Goal: Information Seeking & Learning: Find specific fact

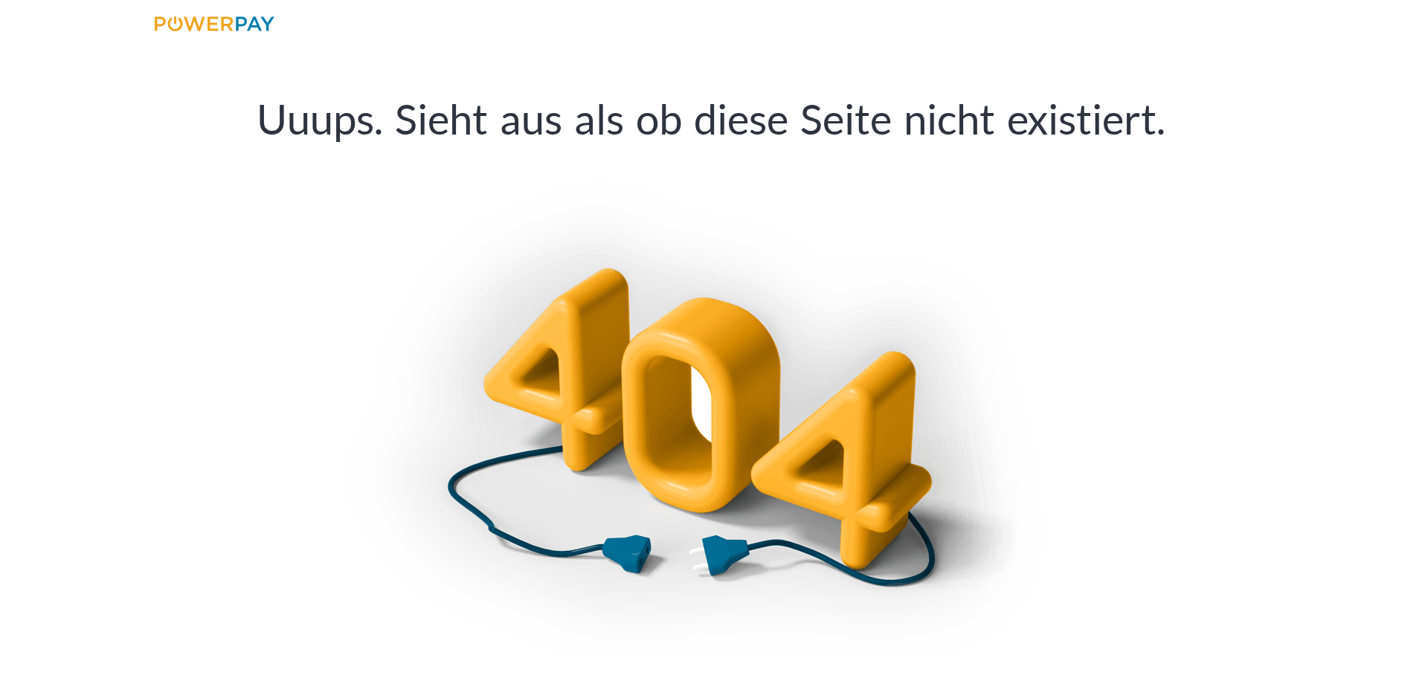
click at [234, 20] on img at bounding box center [215, 23] width 120 height 15
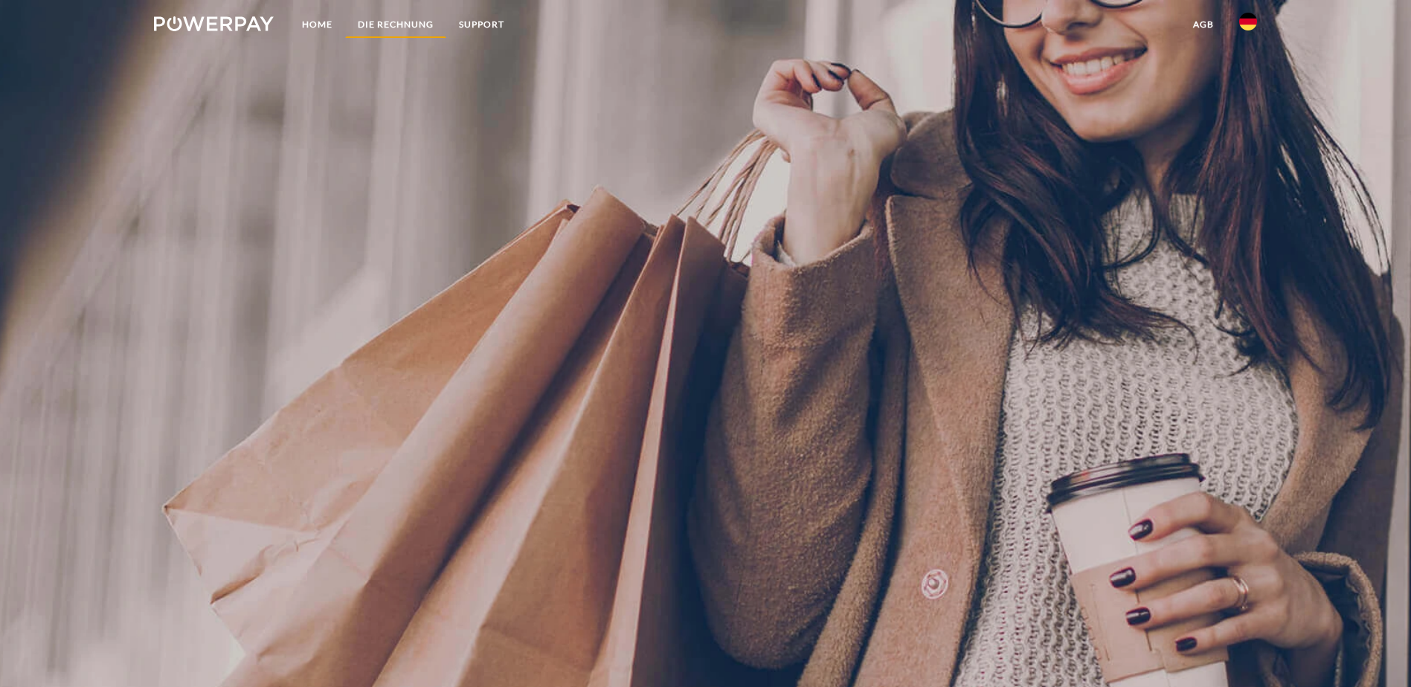
click at [369, 22] on link "DIE RECHNUNG" at bounding box center [395, 24] width 101 height 27
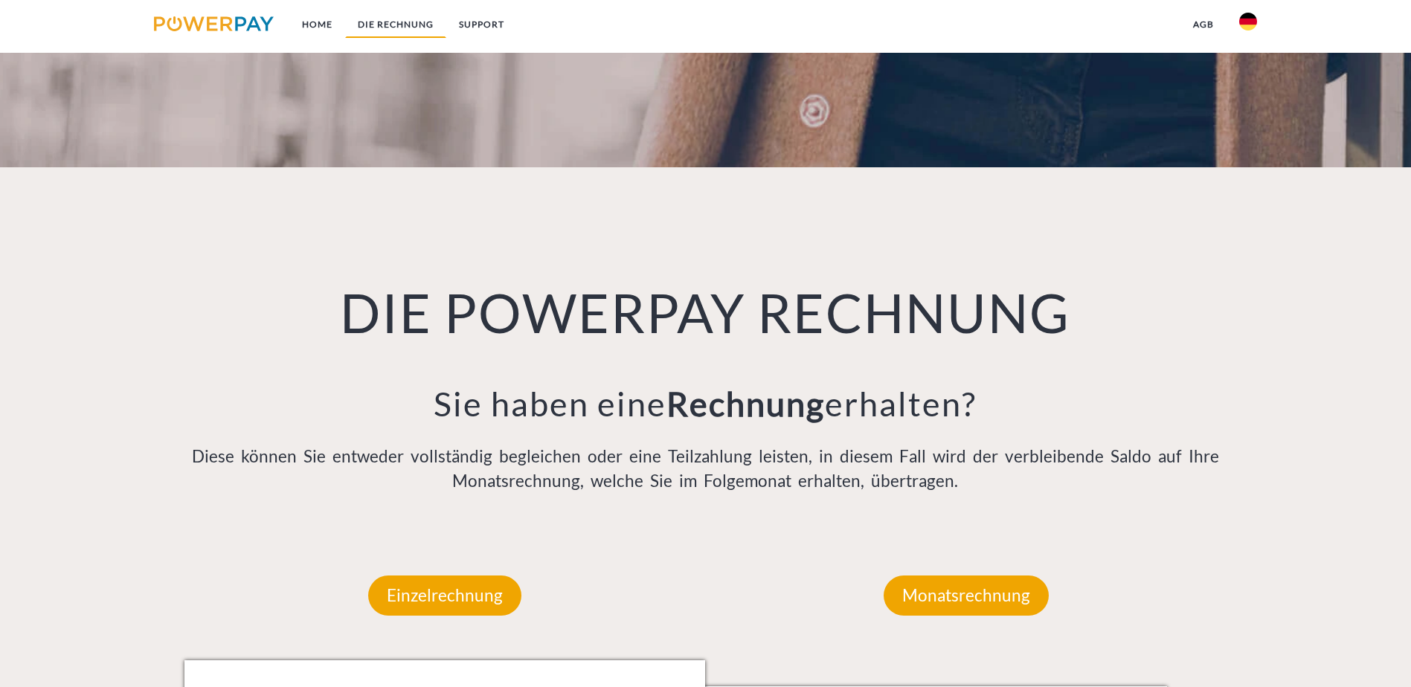
scroll to position [971, 0]
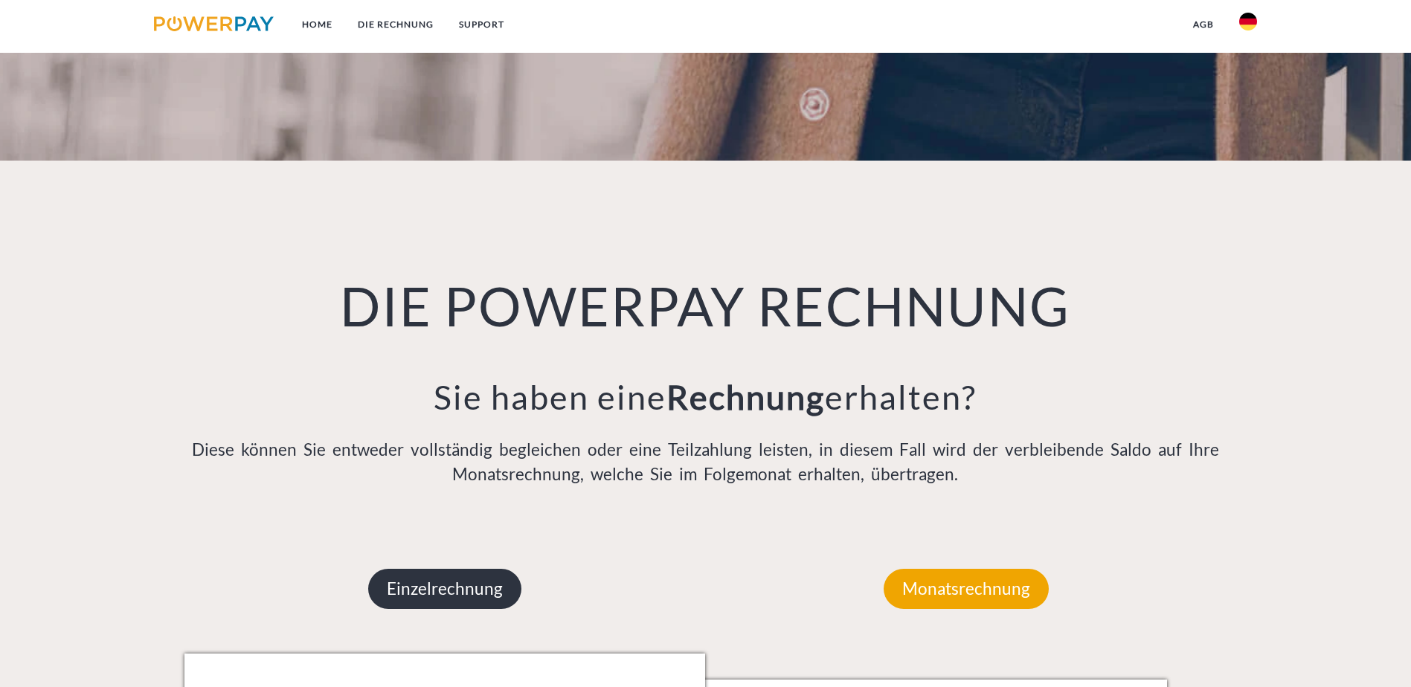
click at [454, 569] on p "Einzelrechnung" at bounding box center [444, 589] width 153 height 40
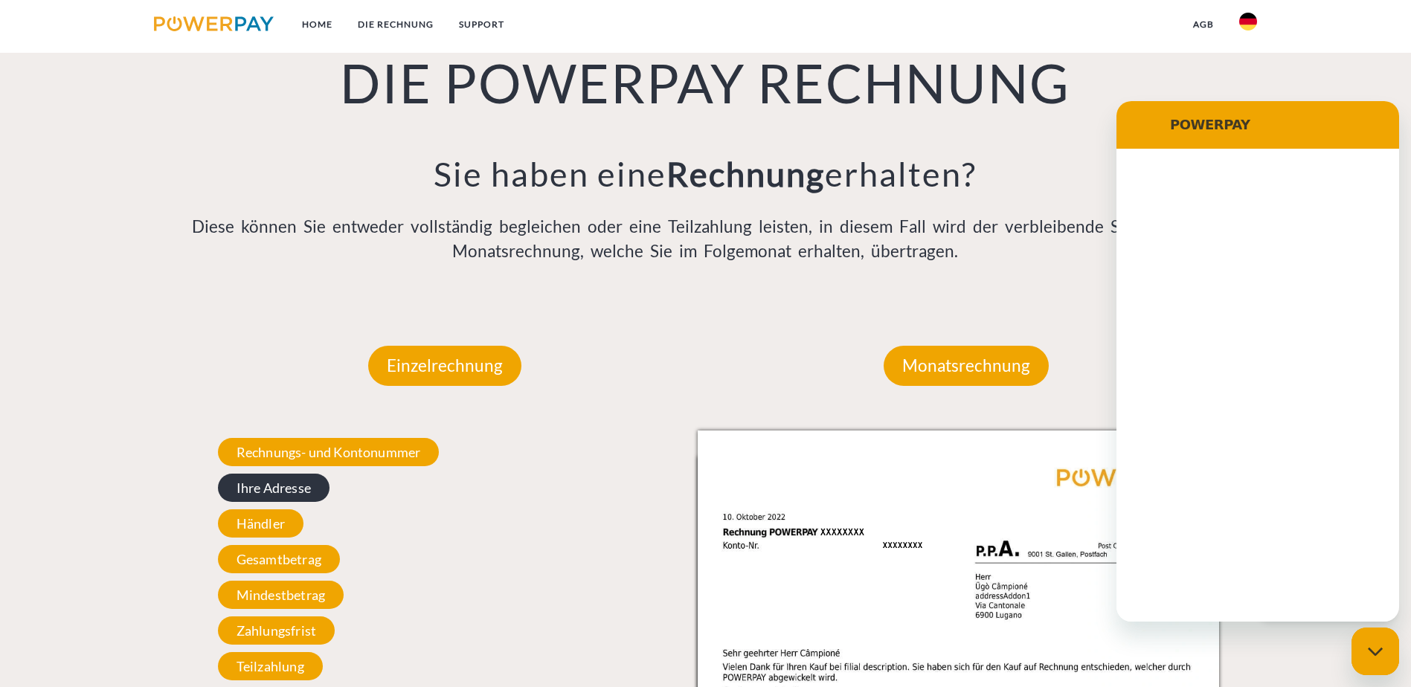
scroll to position [0, 0]
click at [307, 474] on span "Ihre Adresse" at bounding box center [274, 488] width 112 height 28
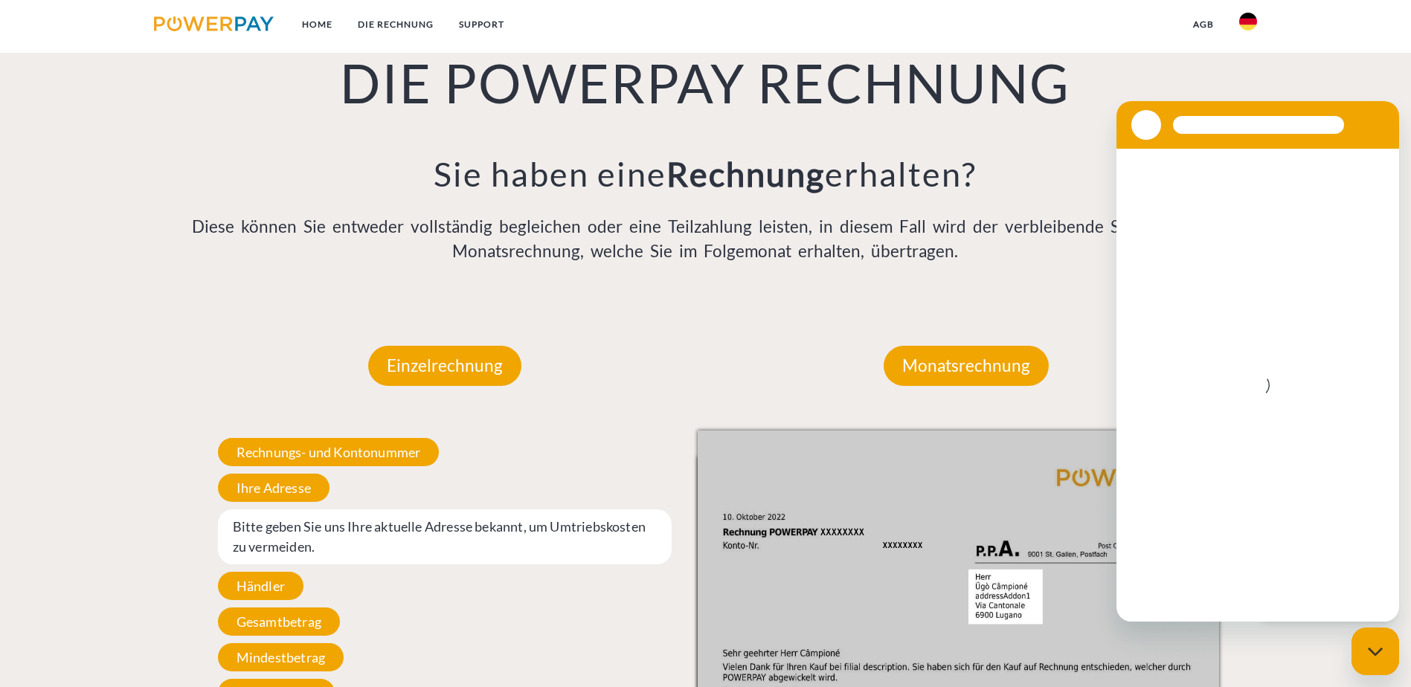
click at [405, 509] on span "Bitte geben Sie uns Ihre aktuelle Adresse bekannt, um Umtriebskosten zu vermeid…" at bounding box center [445, 536] width 454 height 55
click at [334, 509] on span "Bitte geben Sie uns Ihre aktuelle Adresse bekannt, um Umtriebskosten zu vermeid…" at bounding box center [445, 536] width 454 height 55
click at [329, 509] on span "Bitte geben Sie uns Ihre aktuelle Adresse bekannt, um Umtriebskosten zu vermeid…" at bounding box center [445, 536] width 454 height 55
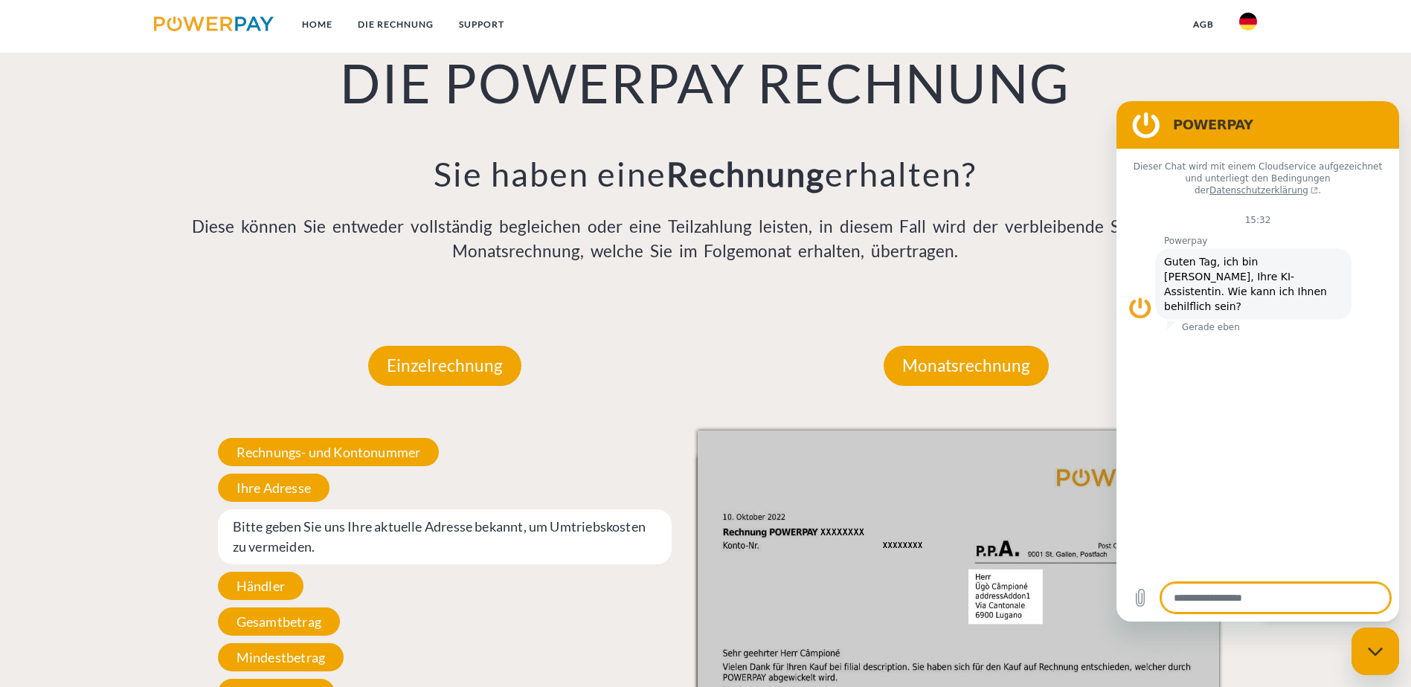
click at [1020, 301] on div "Monatsrechnung" at bounding box center [966, 365] width 254 height 129
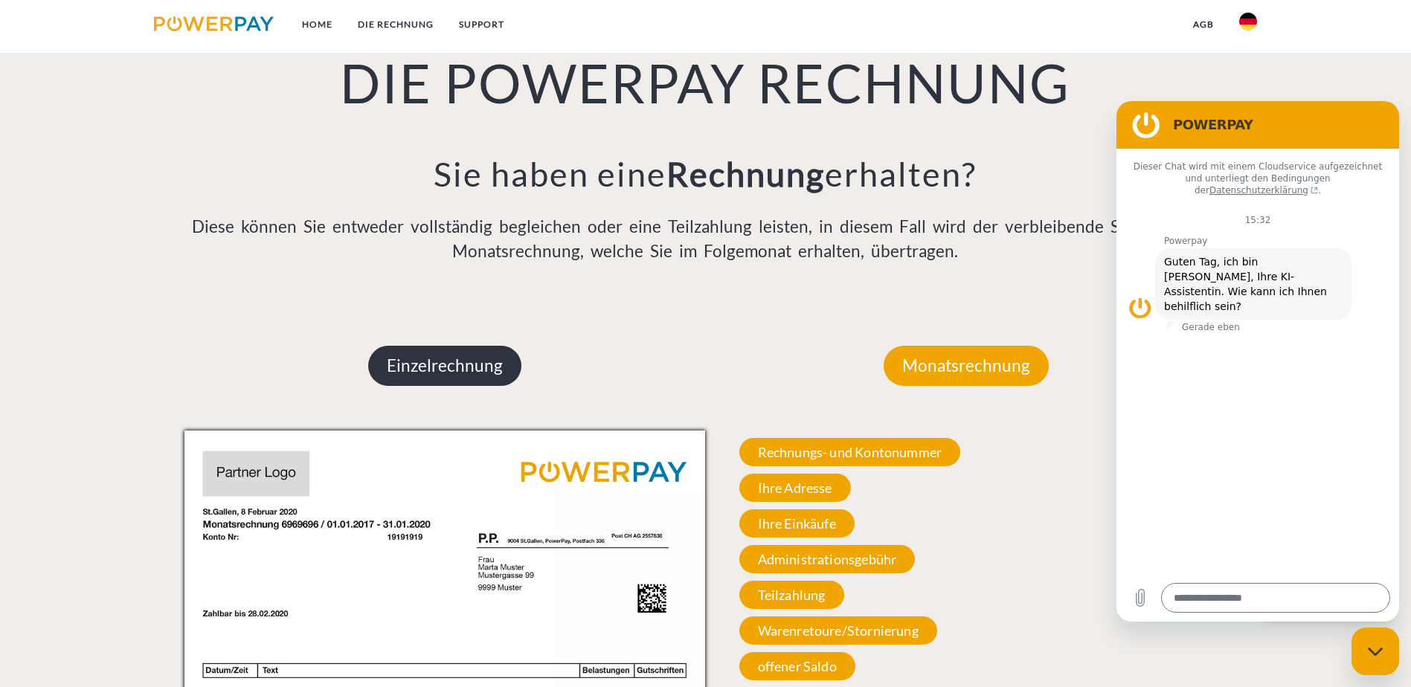
click at [489, 346] on p "Einzelrechnung" at bounding box center [444, 366] width 153 height 40
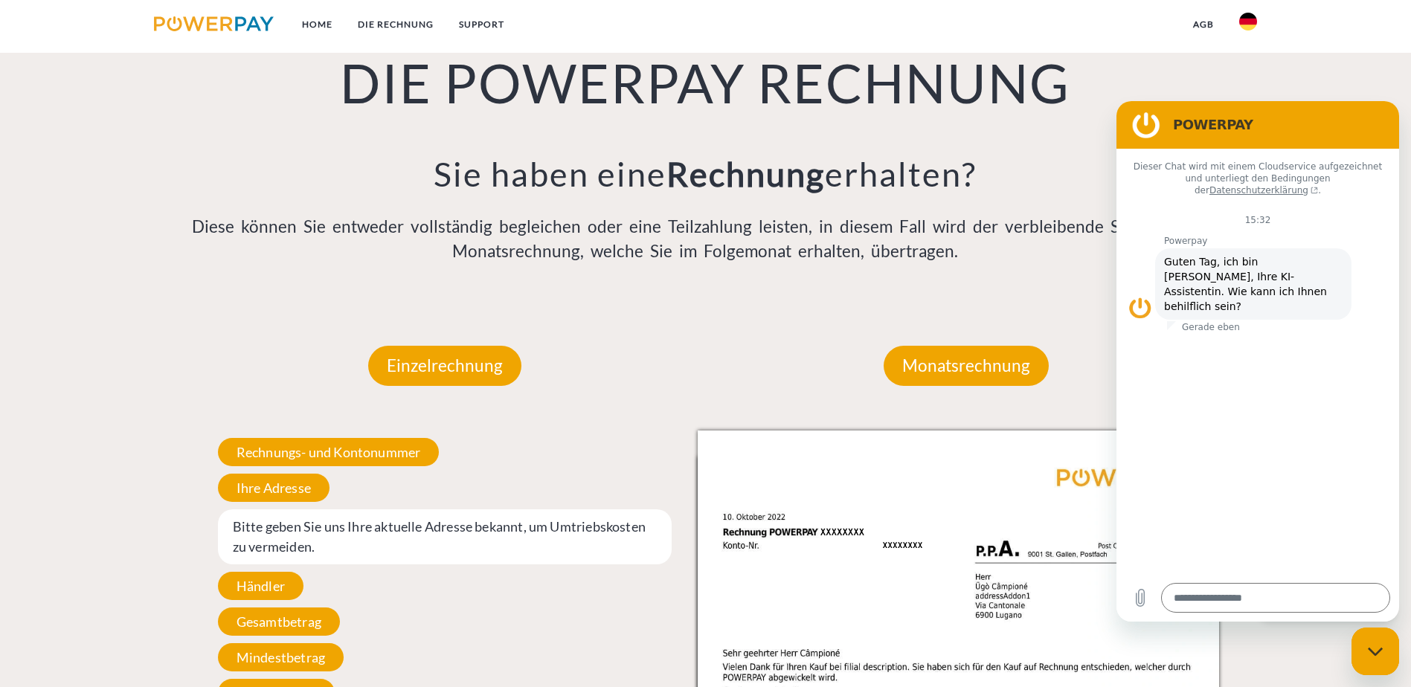
click at [282, 509] on span "Bitte geben Sie uns Ihre aktuelle Adresse bekannt, um Umtriebskosten zu vermeid…" at bounding box center [445, 536] width 454 height 55
click at [280, 509] on span "Bitte geben Sie uns Ihre aktuelle Adresse bekannt, um Umtriebskosten zu vermeid…" at bounding box center [445, 536] width 454 height 55
click at [283, 509] on span "Bitte geben Sie uns Ihre aktuelle Adresse bekannt, um Umtriebskosten zu vermeid…" at bounding box center [445, 536] width 454 height 55
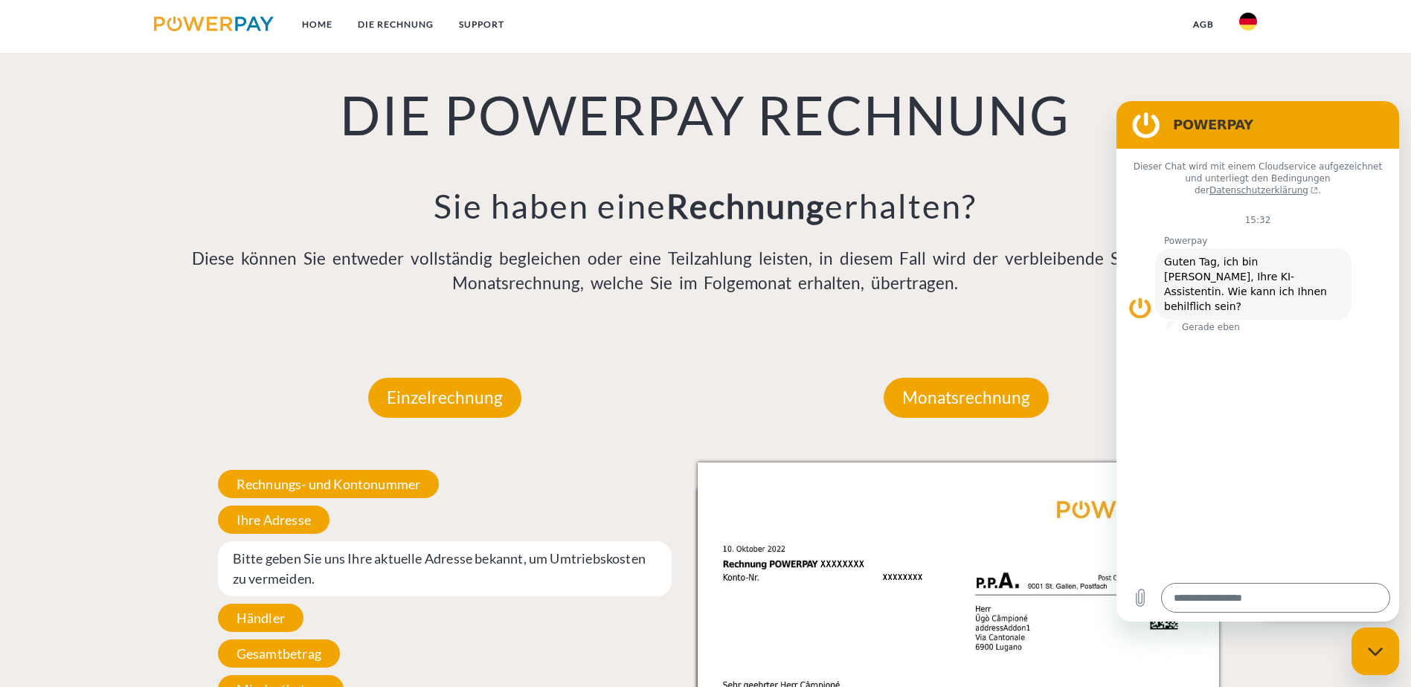
scroll to position [1194, 0]
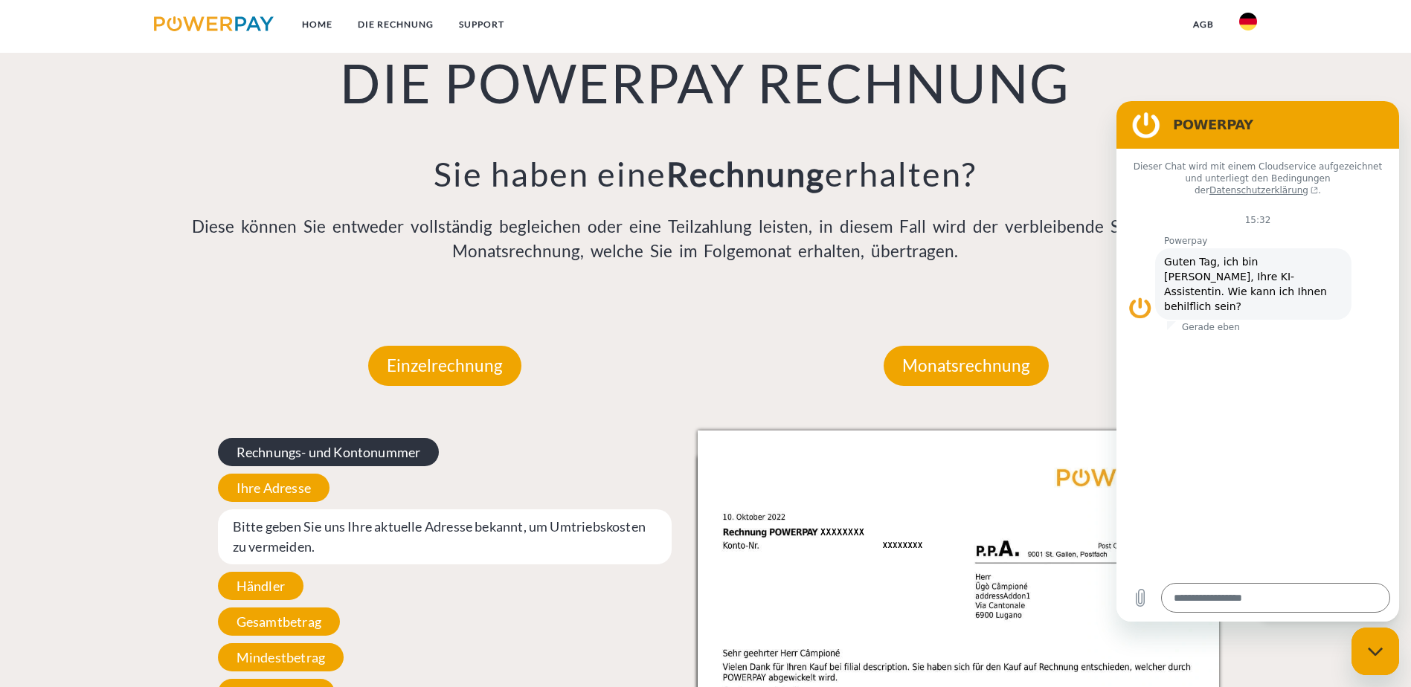
click at [363, 438] on span "Rechnungs- und Kontonummer" at bounding box center [329, 452] width 222 height 28
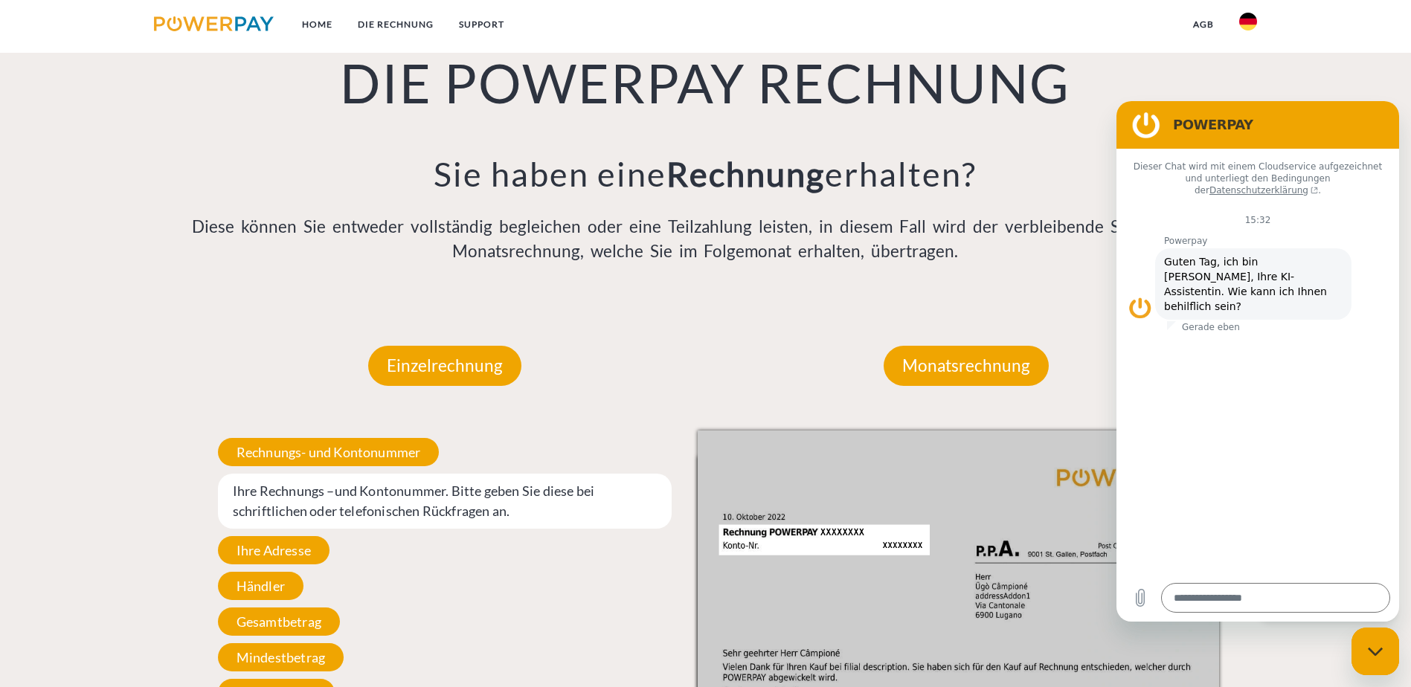
click at [363, 474] on span "Ihre Rechnungs –und Kontonummer. Bitte geben Sie diese bei schriftlichen oder t…" at bounding box center [445, 501] width 454 height 55
click at [1302, 599] on textarea at bounding box center [1275, 598] width 229 height 30
paste textarea "*********"
type textarea "*********"
type textarea "*"
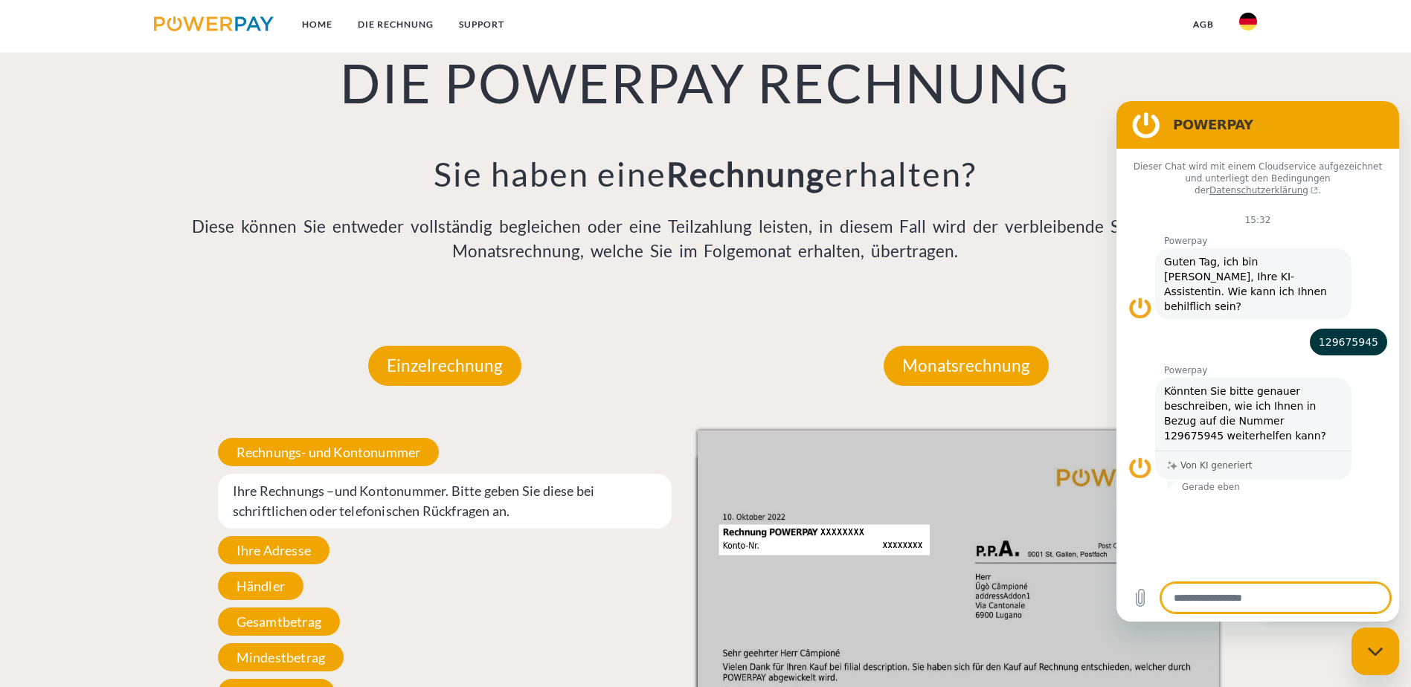
click at [1330, 74] on div "DIE POWERPAY RECHNUNG Sie haben eine Rechnung erhalten? Diese können Sie entwed…" at bounding box center [705, 120] width 1333 height 364
click at [1362, 651] on div "Messaging-Fenster schließen" at bounding box center [1375, 651] width 45 height 45
type textarea "*"
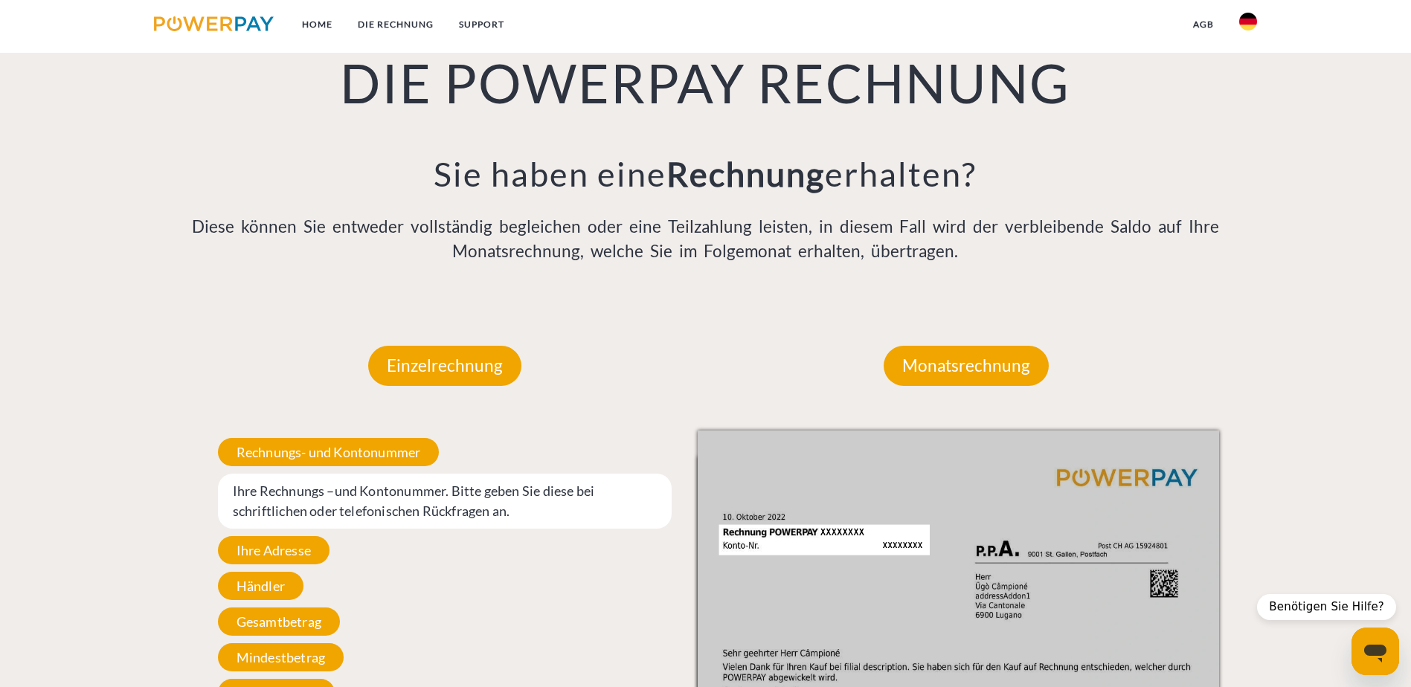
click at [454, 474] on span "Ihre Rechnungs –und Kontonummer. Bitte geben Sie diese bei schriftlichen oder t…" at bounding box center [445, 501] width 454 height 55
click at [451, 474] on span "Ihre Rechnungs –und Kontonummer. Bitte geben Sie diese bei schriftlichen oder t…" at bounding box center [445, 501] width 454 height 55
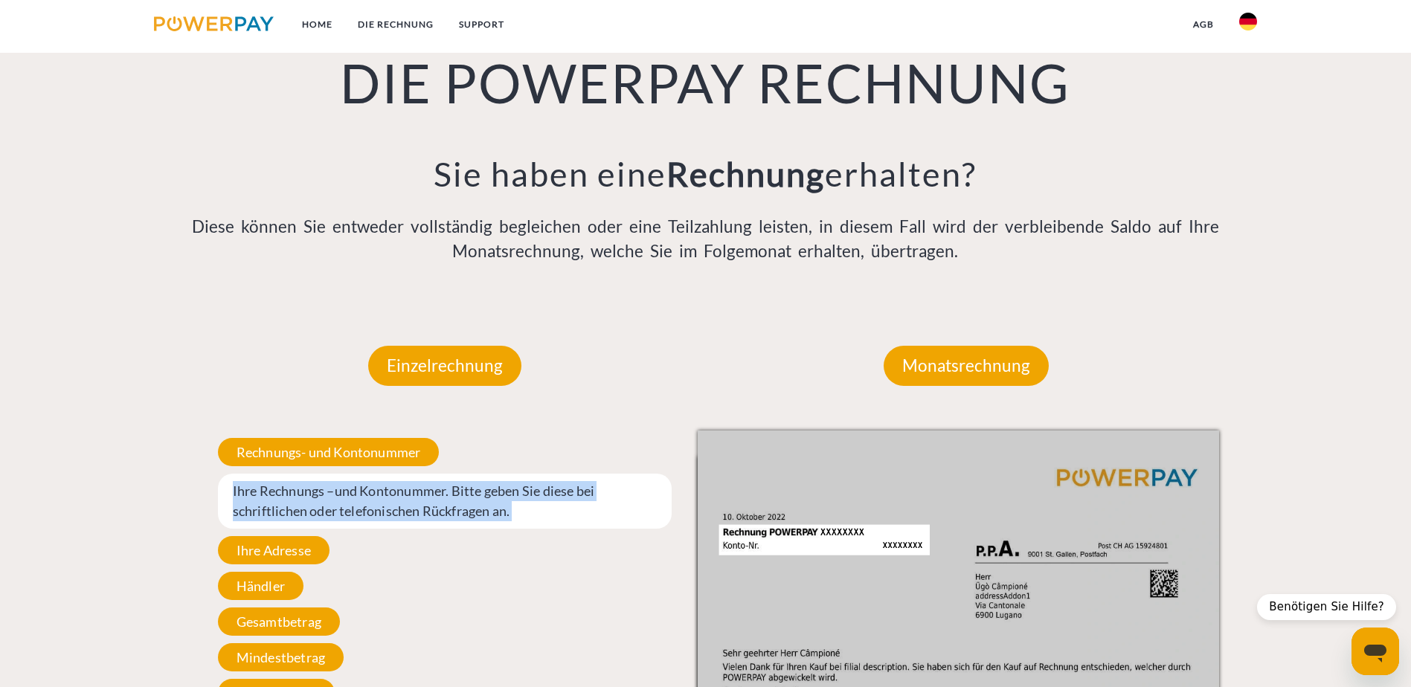
click at [451, 474] on span "Ihre Rechnungs –und Kontonummer. Bitte geben Sie diese bei schriftlichen oder t…" at bounding box center [445, 501] width 454 height 55
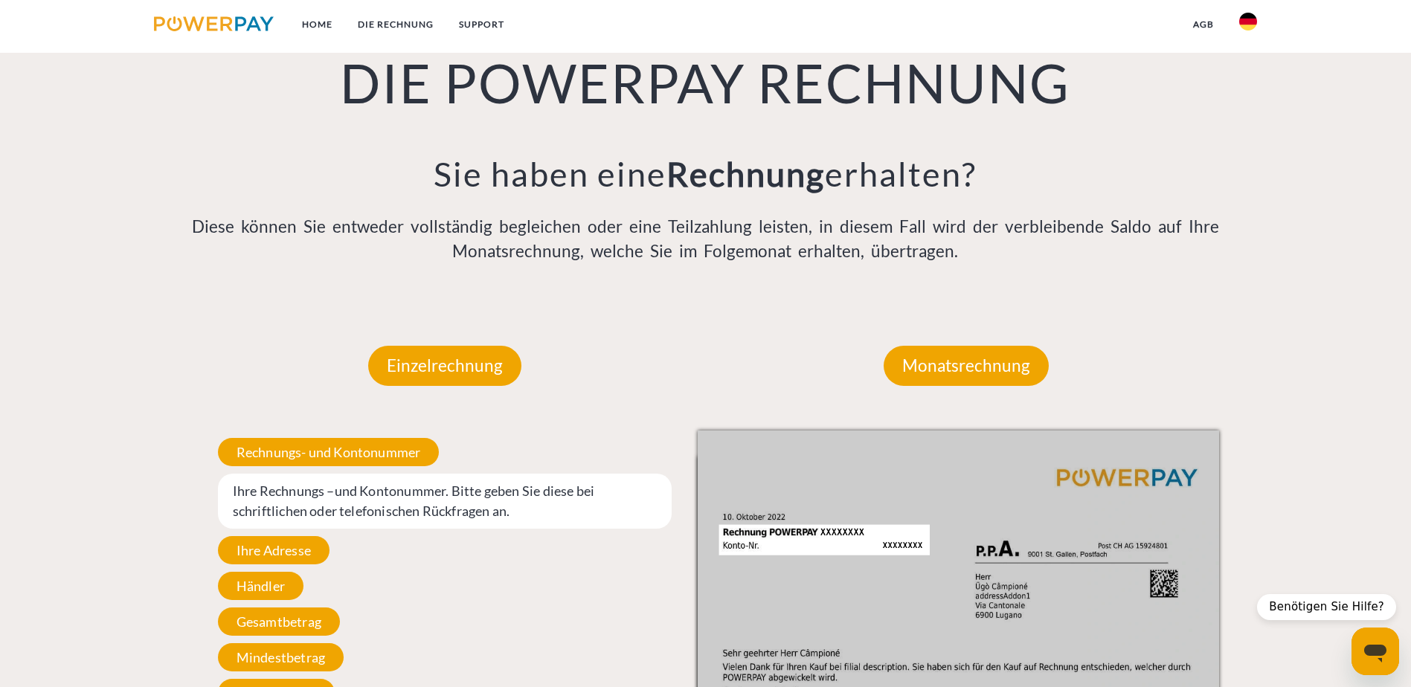
click at [531, 474] on span "Ihre Rechnungs –und Kontonummer. Bitte geben Sie diese bei schriftlichen oder t…" at bounding box center [445, 501] width 454 height 55
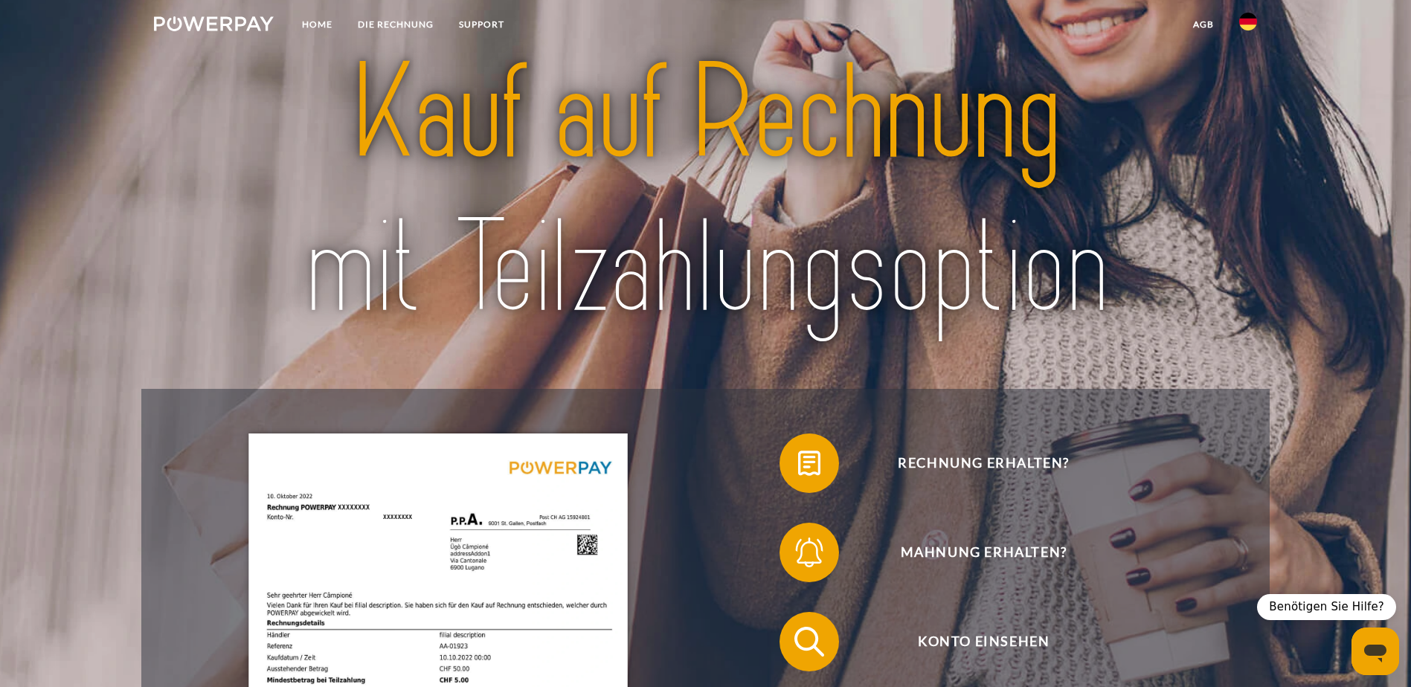
scroll to position [297, 0]
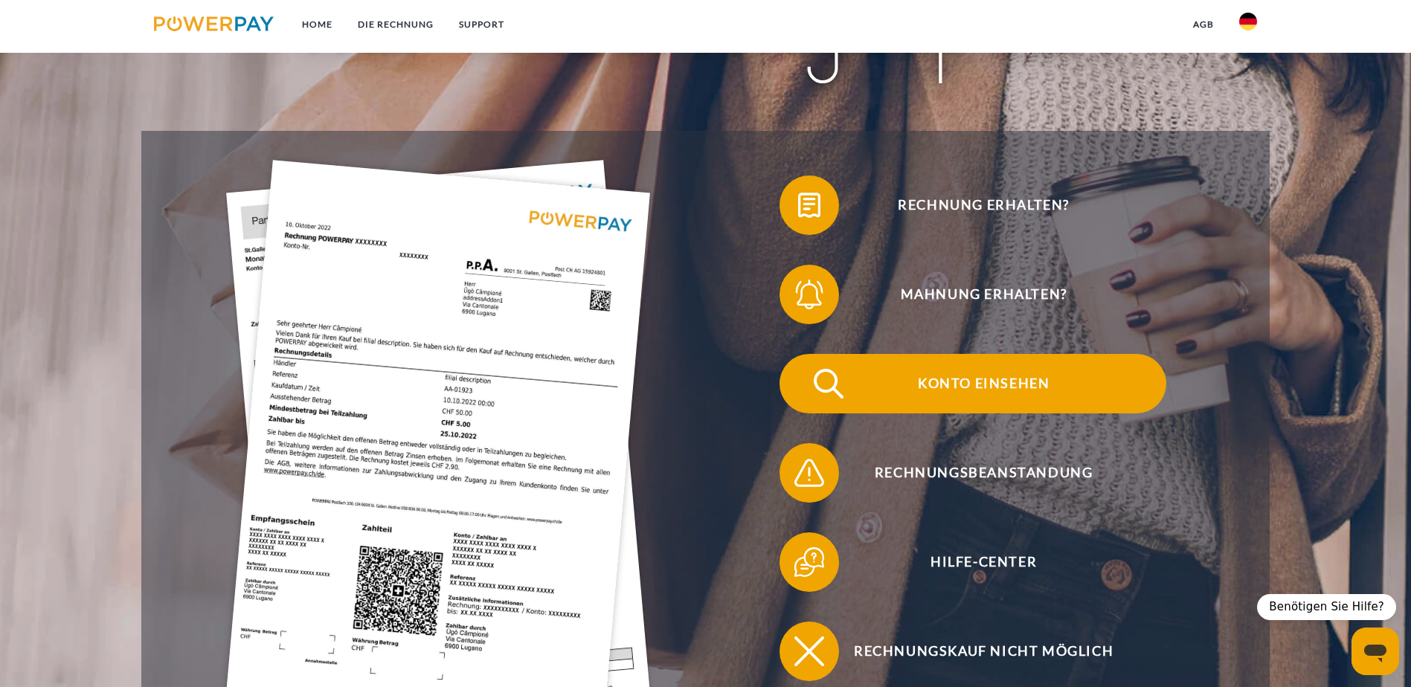
click at [801, 361] on span "Konto einsehen" at bounding box center [983, 383] width 364 height 59
